Goal: Task Accomplishment & Management: Complete application form

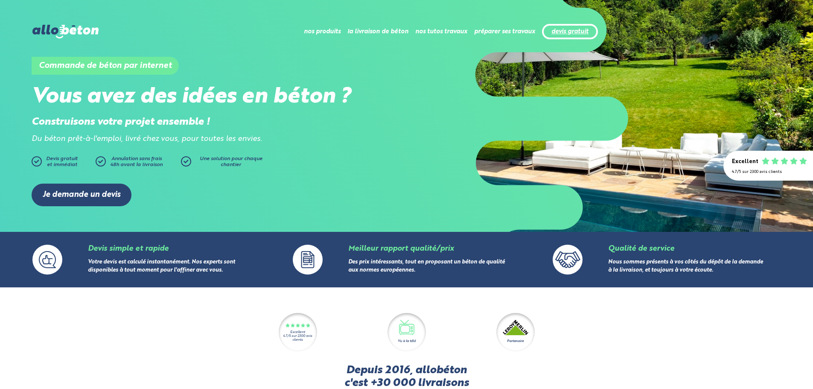
click at [565, 33] on link "devis gratuit" at bounding box center [570, 31] width 37 height 7
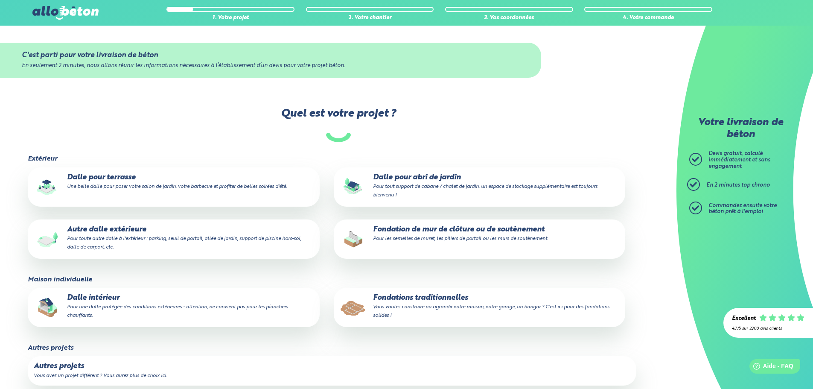
click at [410, 301] on p "Fondations traditionnelles Vous voulez construire ou agrandir votre maison, vot…" at bounding box center [480, 307] width 280 height 26
click at [0, 0] on input "Fondations traditionnelles Vous voulez construire ou agrandir votre maison, vot…" at bounding box center [0, 0] width 0 height 0
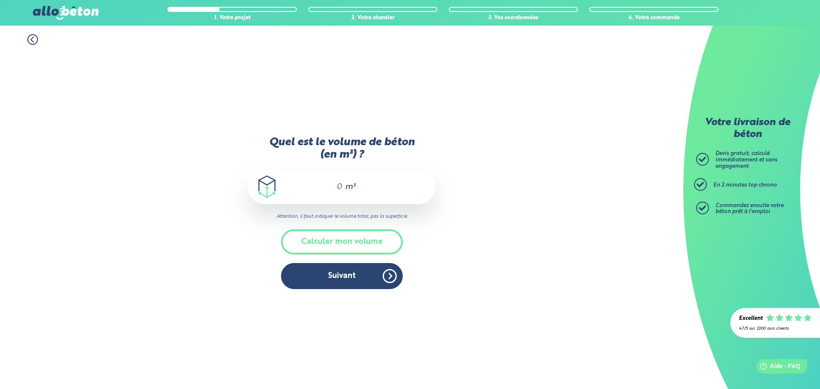
click at [347, 183] on span "m³" at bounding box center [350, 187] width 10 height 9
type input "18"
click at [344, 272] on button "Suivant" at bounding box center [342, 276] width 122 height 26
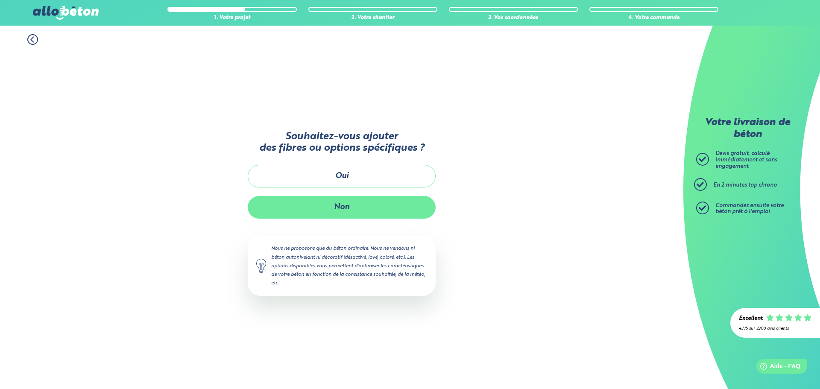
click at [356, 204] on button "Non" at bounding box center [342, 207] width 188 height 23
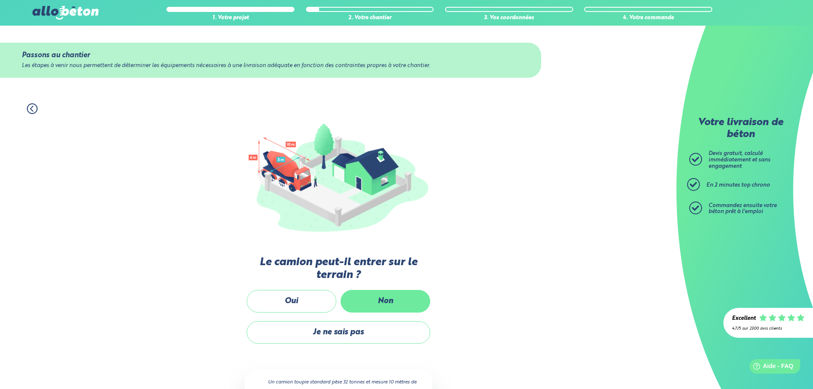
click at [407, 309] on label "Non" at bounding box center [386, 301] width 90 height 23
click at [0, 0] on input "Non" at bounding box center [0, 0] width 0 height 0
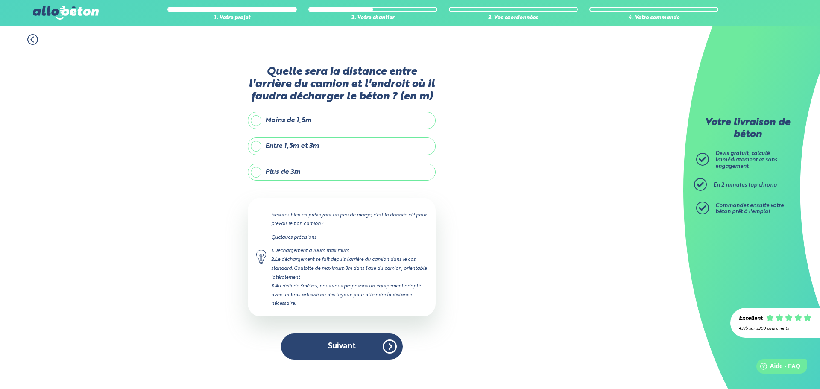
click at [294, 169] on label "Plus de 3m" at bounding box center [342, 172] width 188 height 17
click at [0, 0] on input "Plus de 3m" at bounding box center [0, 0] width 0 height 0
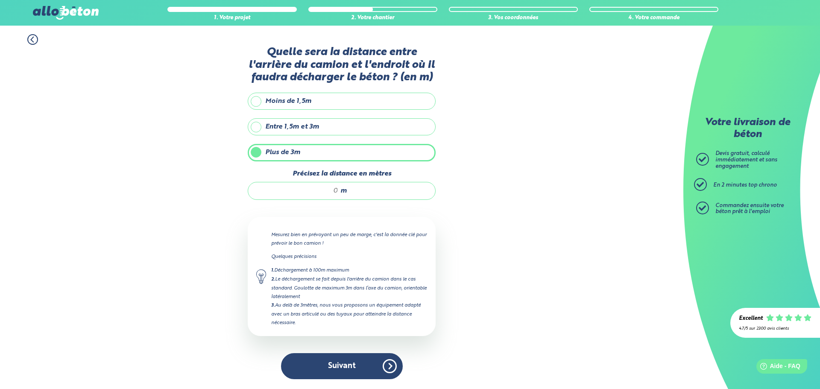
click at [330, 194] on input "Précisez la distance en mètres" at bounding box center [298, 191] width 82 height 9
type input "15"
click at [360, 374] on button "Suivant" at bounding box center [342, 366] width 122 height 26
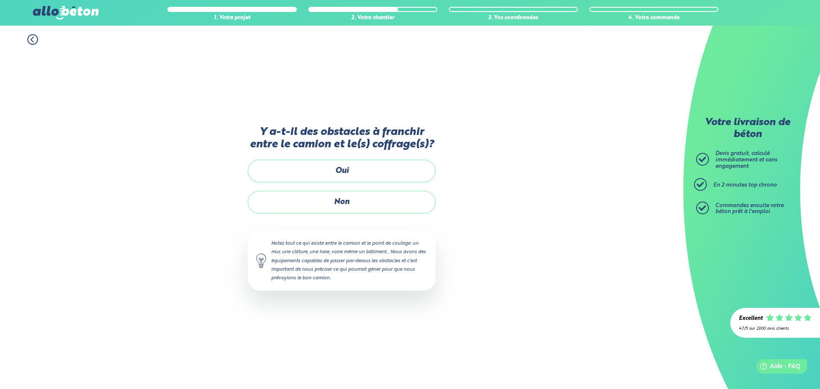
click at [29, 37] on icon at bounding box center [32, 39] width 11 height 11
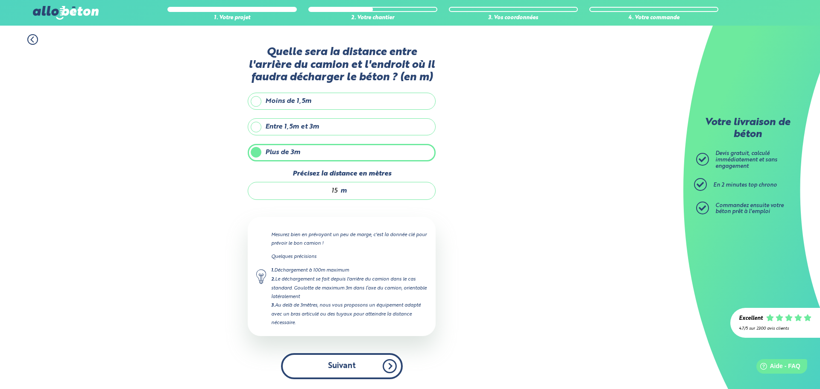
click at [357, 370] on button "Suivant" at bounding box center [342, 366] width 122 height 26
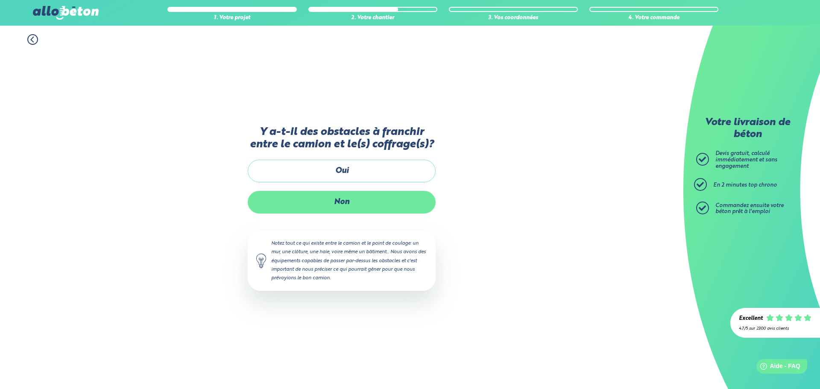
click at [358, 201] on label "Non" at bounding box center [342, 202] width 188 height 23
click at [0, 0] on input "Non" at bounding box center [0, 0] width 0 height 0
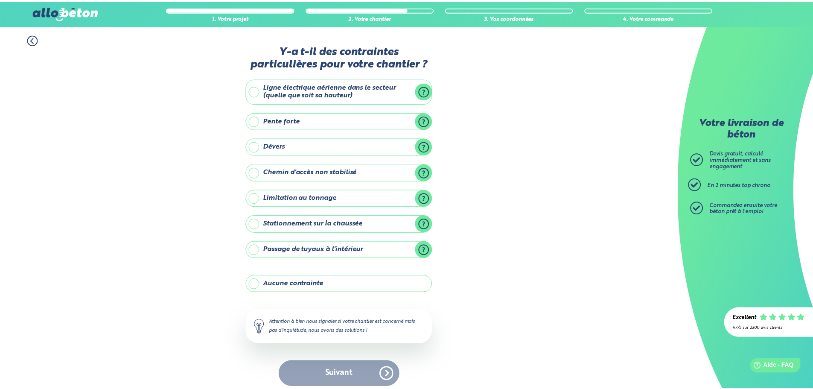
scroll to position [7, 0]
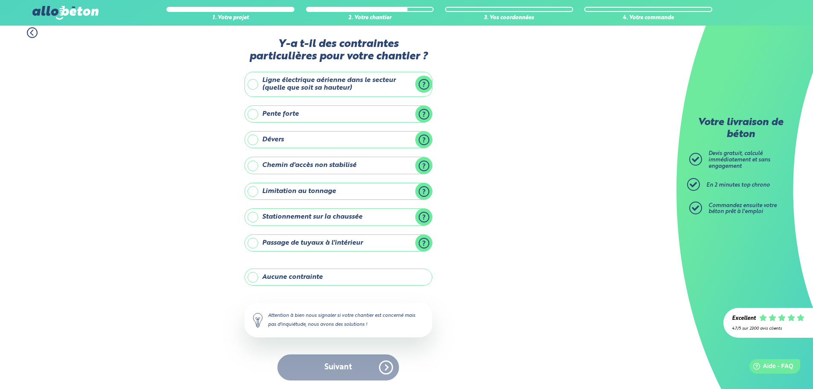
click at [342, 272] on label "Aucune contrainte" at bounding box center [339, 277] width 188 height 17
click at [0, 0] on input "Aucune contrainte" at bounding box center [0, 0] width 0 height 0
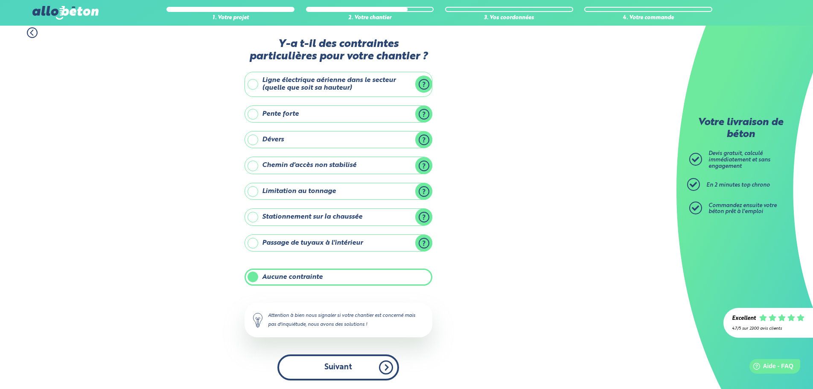
click at [346, 369] on button "Suivant" at bounding box center [339, 367] width 122 height 26
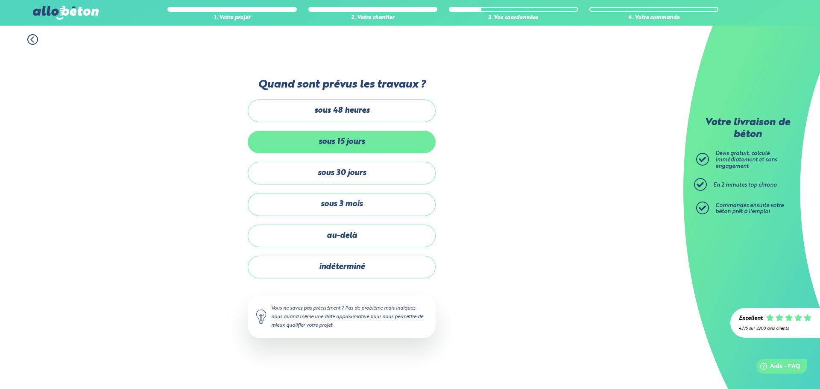
click at [352, 150] on label "sous 15 jours" at bounding box center [342, 142] width 188 height 23
click at [0, 0] on input "sous 15 jours" at bounding box center [0, 0] width 0 height 0
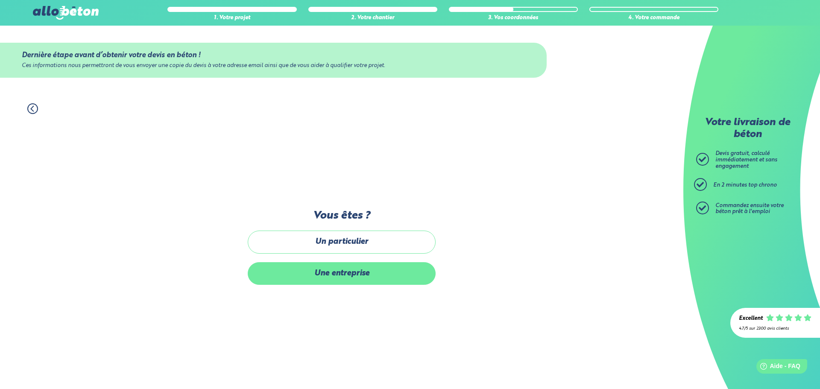
click at [352, 279] on label "Une entreprise" at bounding box center [342, 273] width 188 height 23
click at [0, 0] on input "Une entreprise" at bounding box center [0, 0] width 0 height 0
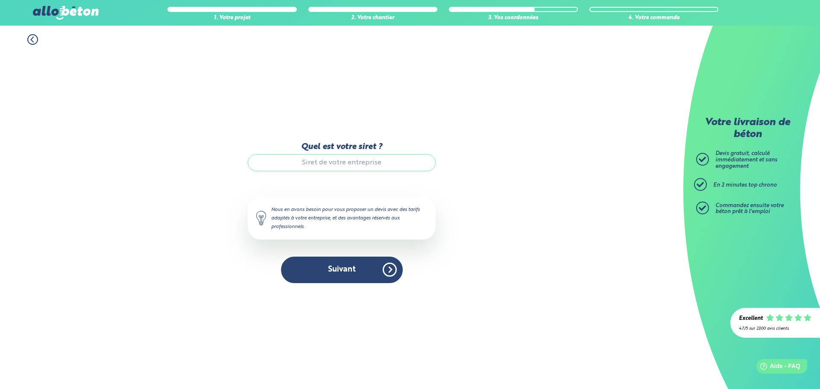
paste input "ger.94480@gmail.com"
type input "ger.94480@gmail.com"
click at [356, 164] on input "ger.94480@gmail.com" at bounding box center [342, 162] width 188 height 17
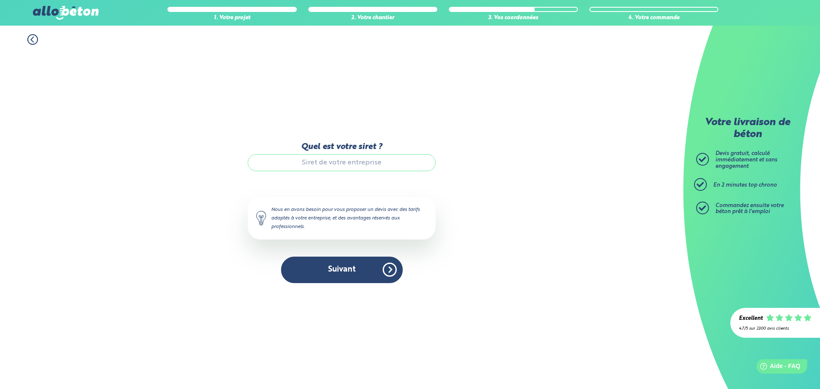
click at [352, 155] on input "Quel est votre siret ?" at bounding box center [342, 162] width 188 height 17
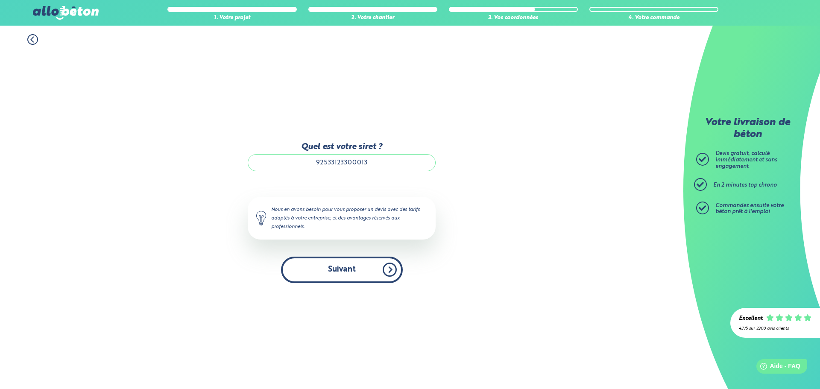
type input "92533123300013"
click at [351, 261] on button "Suivant" at bounding box center [342, 270] width 122 height 26
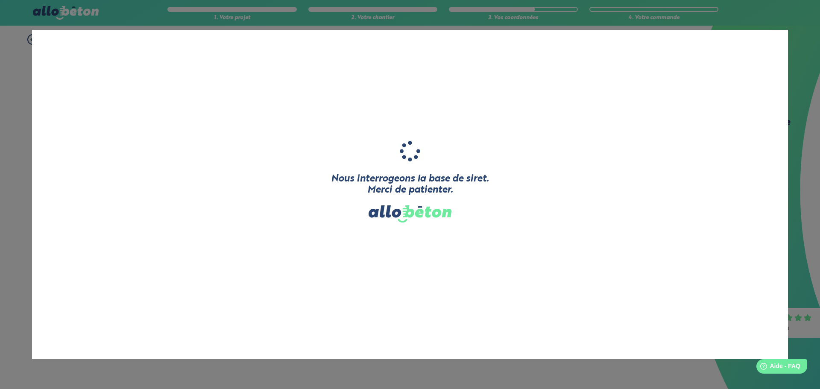
type input "GUESNON TOITURE RENOVATION"
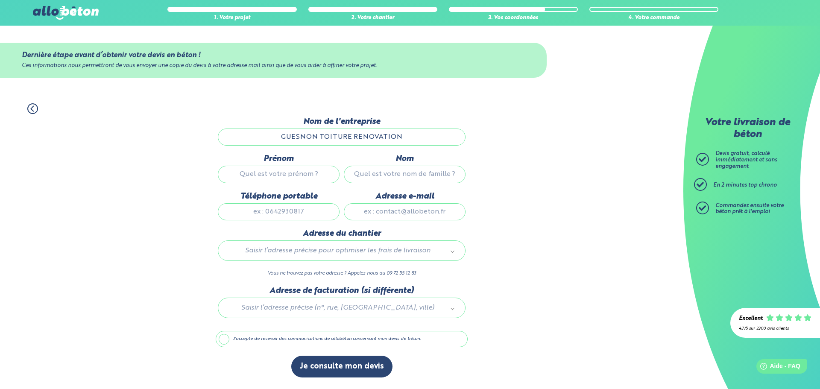
click at [301, 176] on input "Prénom" at bounding box center [279, 174] width 122 height 17
type input "valery"
click at [371, 178] on input "Nom" at bounding box center [405, 174] width 122 height 17
type input "guesnon"
paste input "ger.94480@gmail.com"
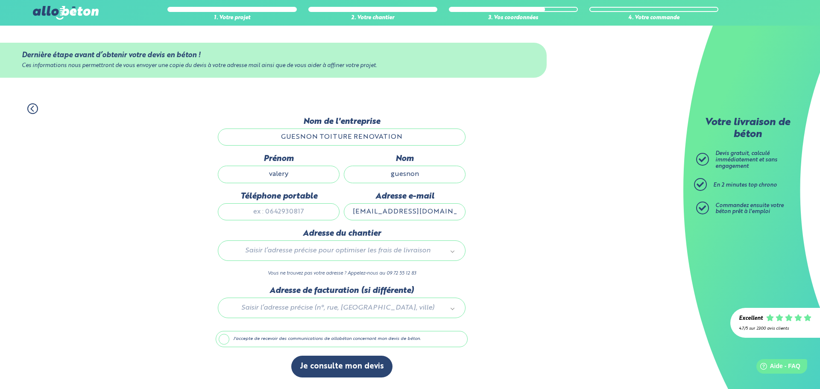
type input "ger.94480@gmail.com"
click at [311, 208] on input "Téléphone portable" at bounding box center [279, 211] width 122 height 17
type input "0767440762"
click at [399, 257] on div "Saisir l’adresse précise pour optimiser les frais de livraison" at bounding box center [342, 250] width 248 height 20
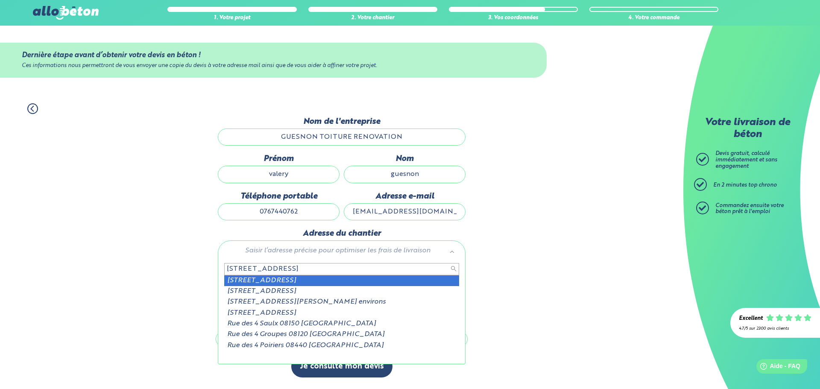
type input "11 rue des 4 harengs"
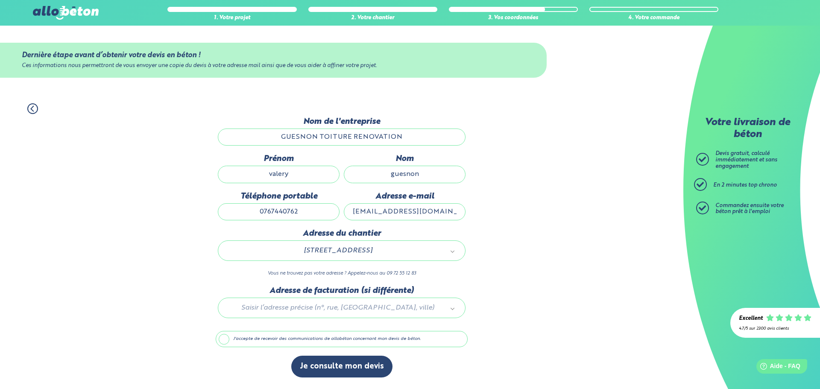
drag, startPoint x: 325, startPoint y: 304, endPoint x: 257, endPoint y: 315, distance: 69.2
click at [257, 315] on div at bounding box center [342, 306] width 252 height 41
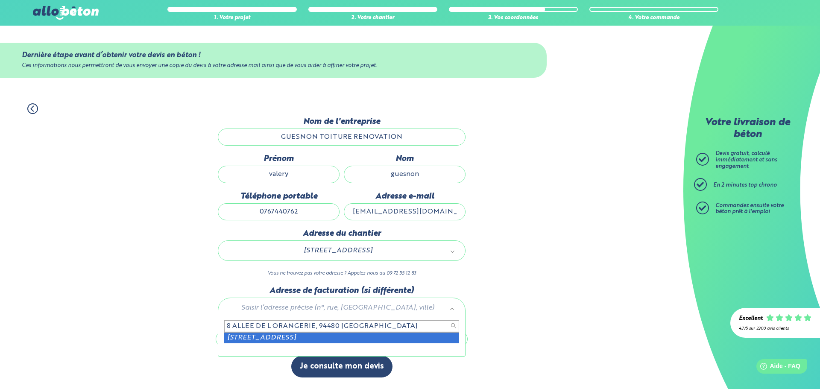
type input "8 ALLEE DE L ORANGERIE, 94480 ABLON-SUR-SEINE"
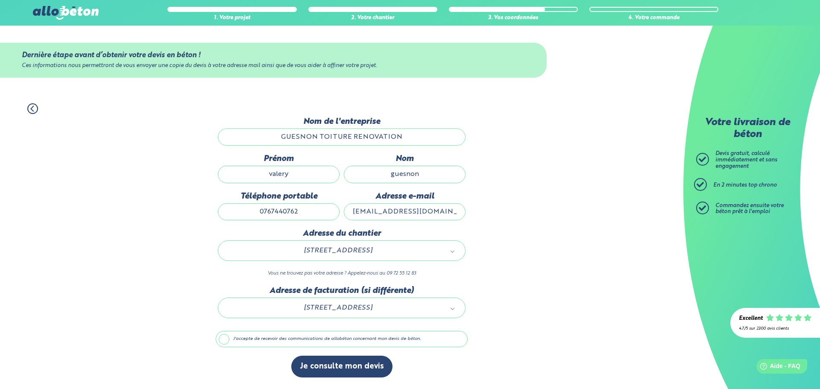
click at [304, 339] on label "J'accepte de recevoir des communications de allobéton concernant mon devis de b…" at bounding box center [342, 339] width 252 height 16
click at [0, 0] on input "J'accepte de recevoir des communications de allobéton concernant mon devis de b…" at bounding box center [0, 0] width 0 height 0
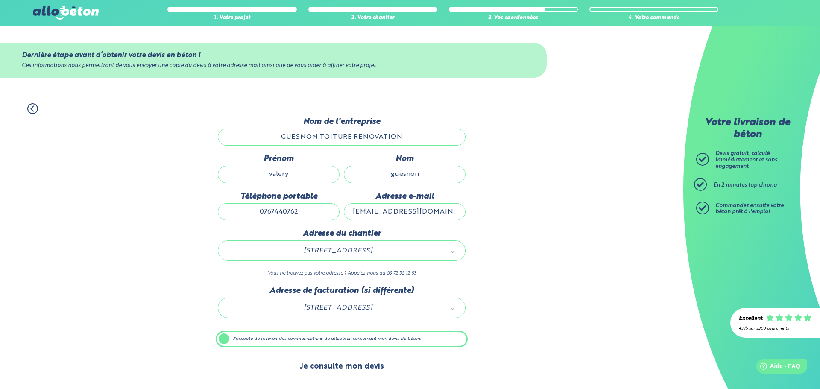
click at [354, 368] on button "Je consulte mon devis" at bounding box center [341, 367] width 101 height 22
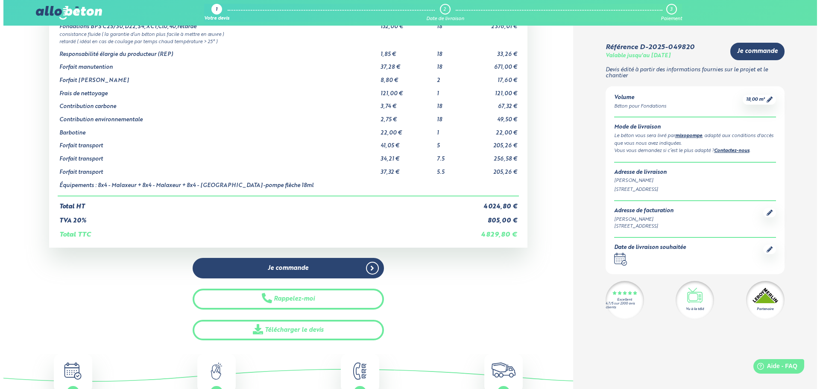
scroll to position [85, 0]
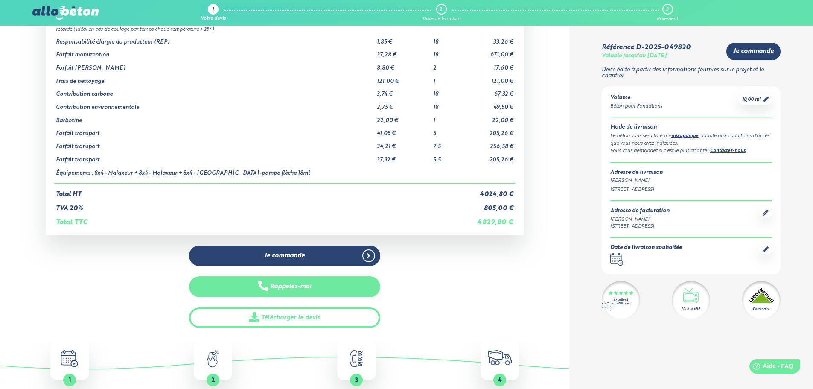
click at [338, 289] on button "Rappelez-moi" at bounding box center [284, 286] width 191 height 21
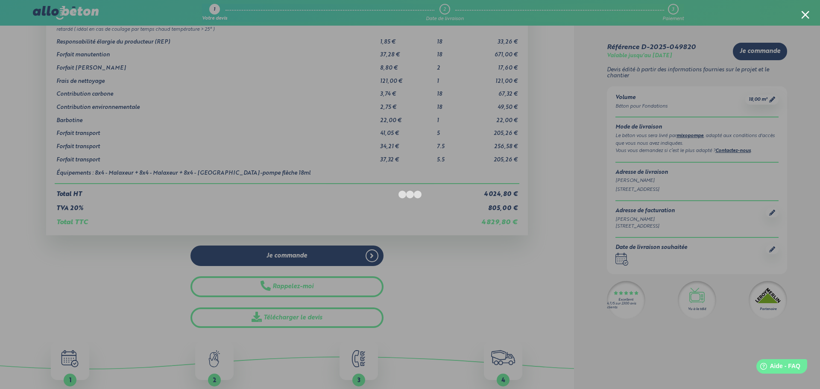
click at [804, 15] on div at bounding box center [805, 15] width 8 height 8
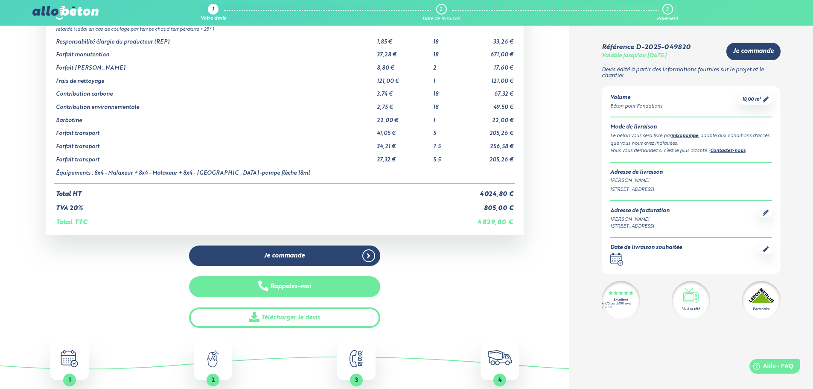
click at [307, 286] on button "Rappelez-moi" at bounding box center [284, 286] width 191 height 21
